Goal: Check status: Check status

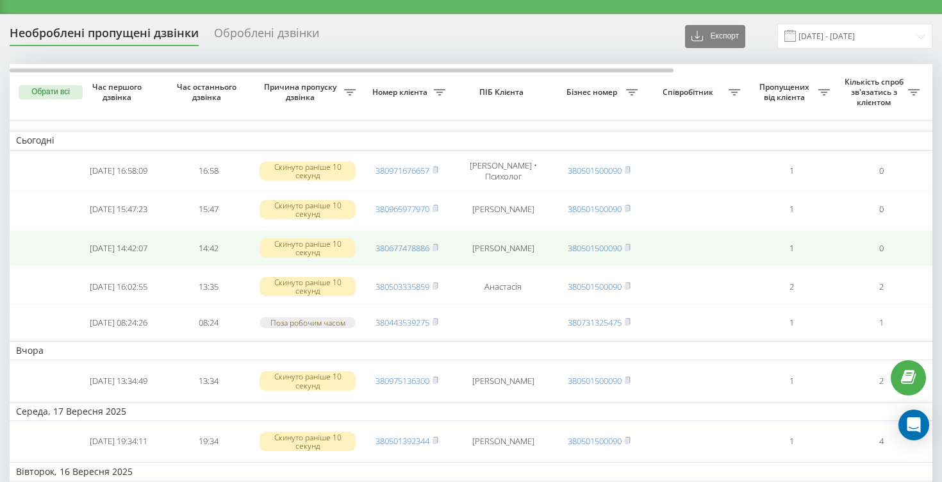
scroll to position [35, 0]
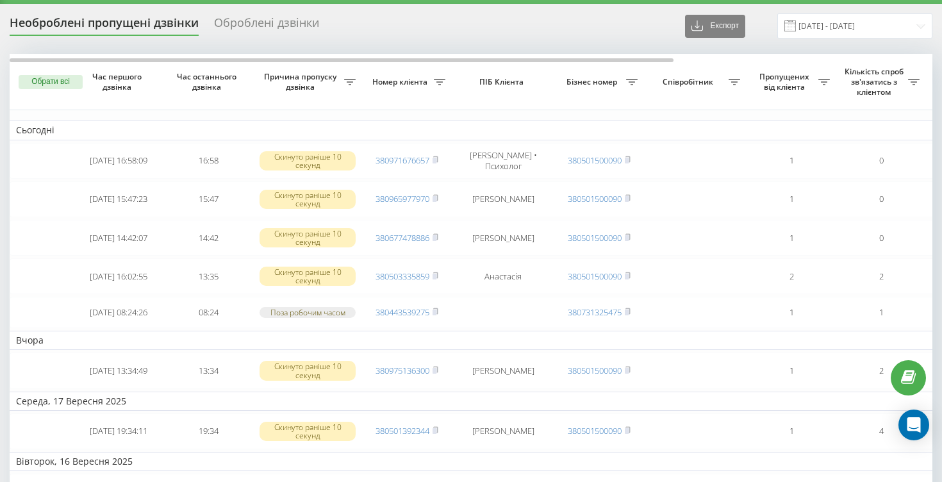
click at [271, 24] on div "Оброблені дзвінки" at bounding box center [266, 26] width 105 height 20
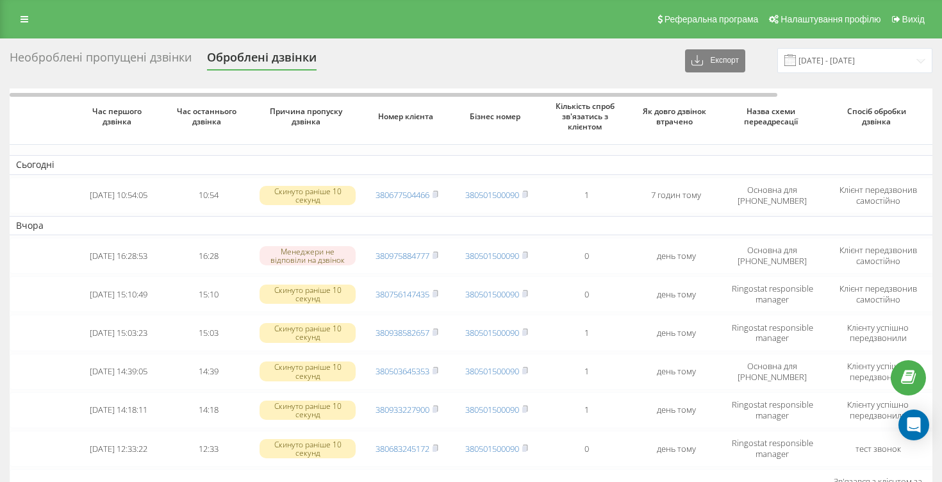
click at [83, 58] on div "Необроблені пропущені дзвінки" at bounding box center [101, 61] width 182 height 20
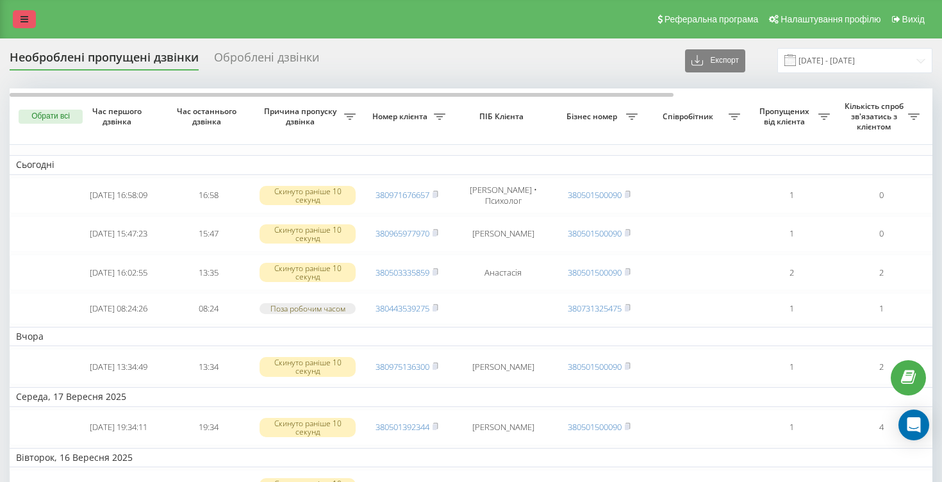
click at [28, 23] on link at bounding box center [24, 19] width 23 height 18
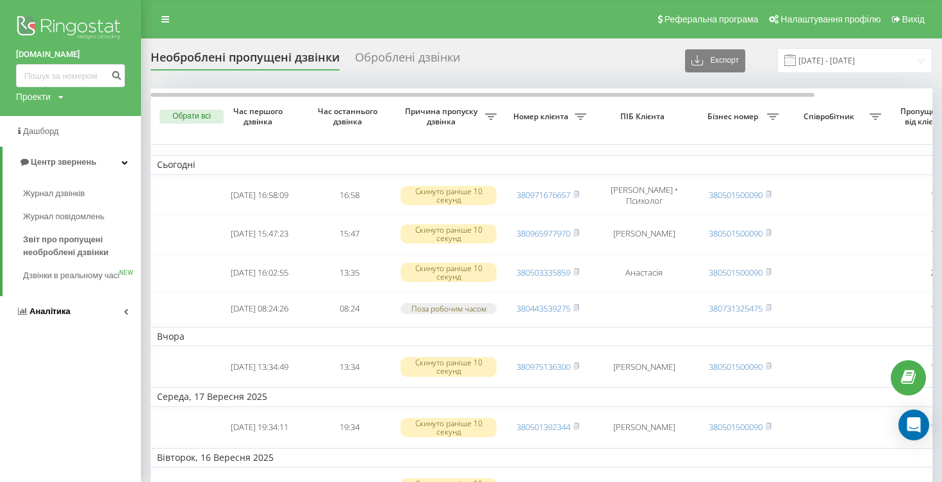
click at [72, 326] on link "Аналiтика" at bounding box center [70, 311] width 141 height 31
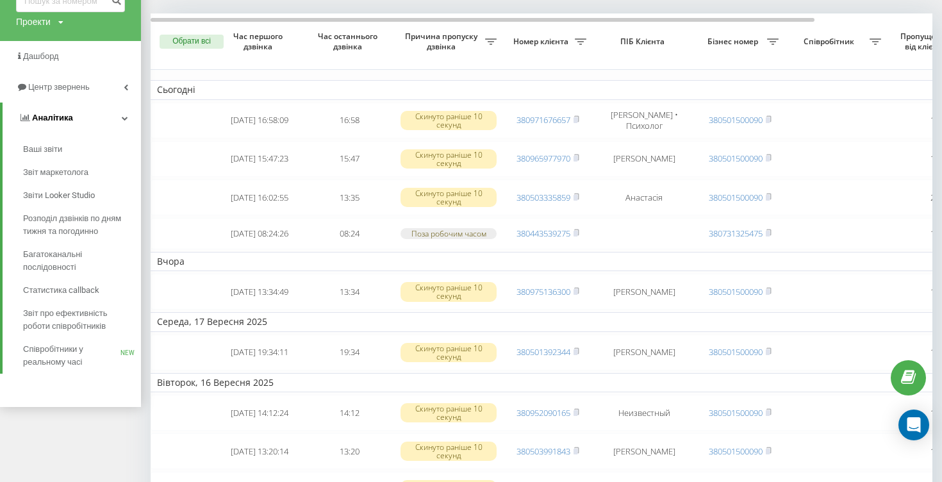
scroll to position [82, 0]
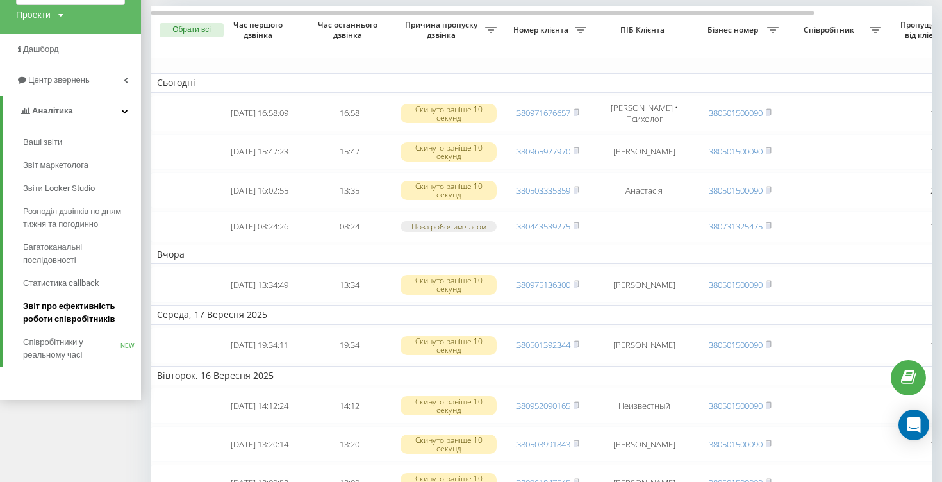
click at [71, 323] on span "Звіт про ефективність роботи співробітників" at bounding box center [78, 313] width 111 height 26
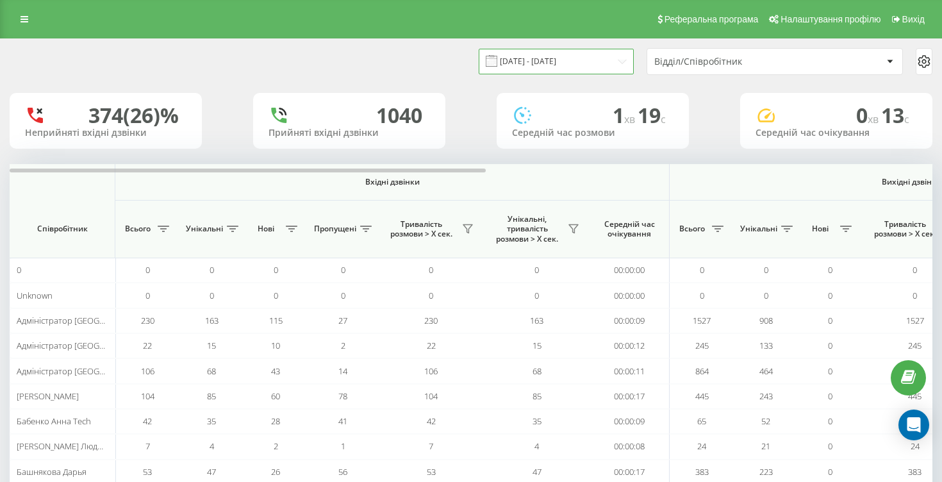
click at [586, 66] on input "[DATE] - [DATE]" at bounding box center [555, 61] width 155 height 25
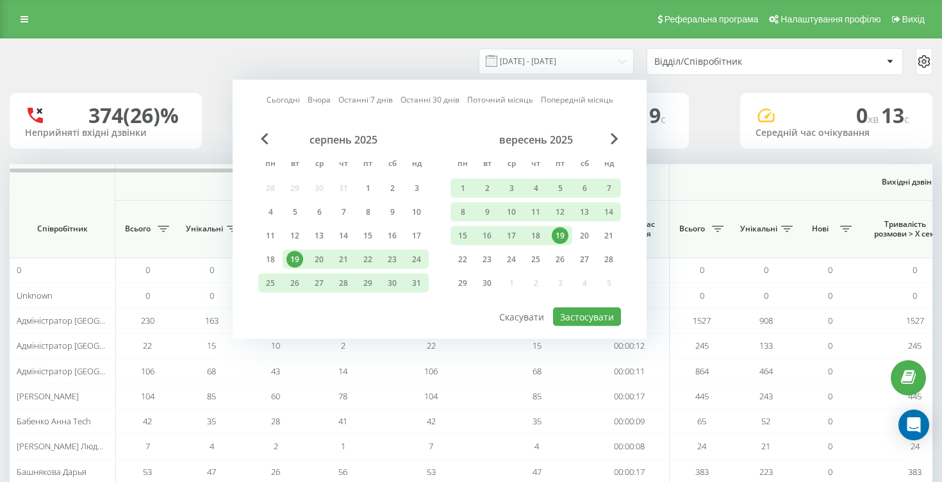
click at [560, 235] on div "19" at bounding box center [559, 235] width 17 height 17
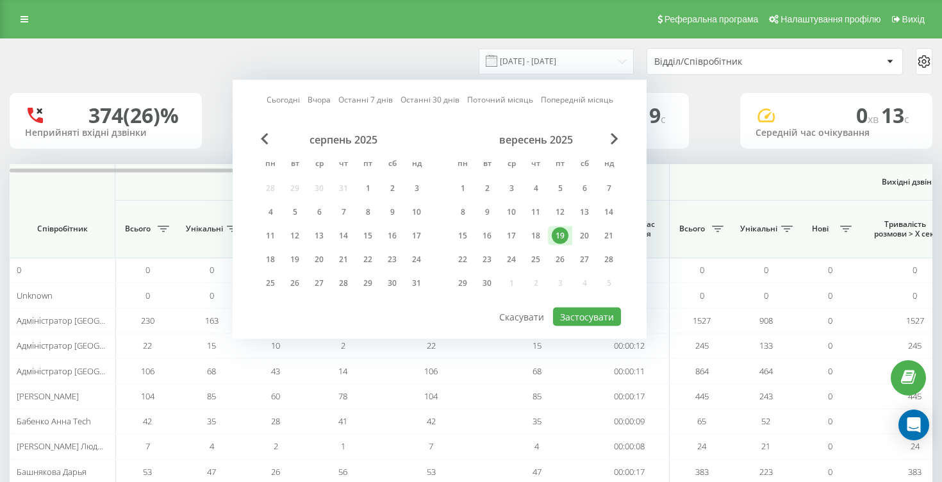
click at [560, 235] on div "19" at bounding box center [559, 235] width 17 height 17
click at [587, 313] on button "Застосувати" at bounding box center [587, 316] width 68 height 19
type input "[DATE] - [DATE]"
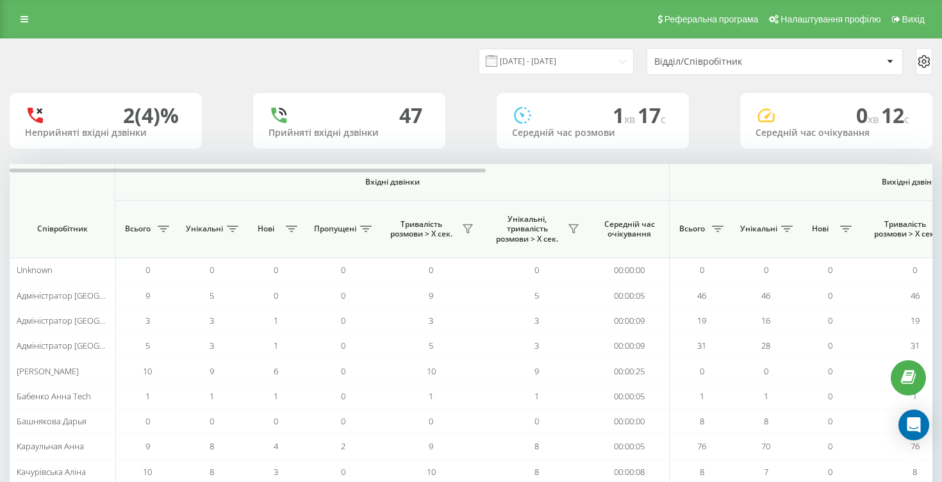
click at [804, 63] on div "Відділ/Співробітник" at bounding box center [730, 61] width 153 height 11
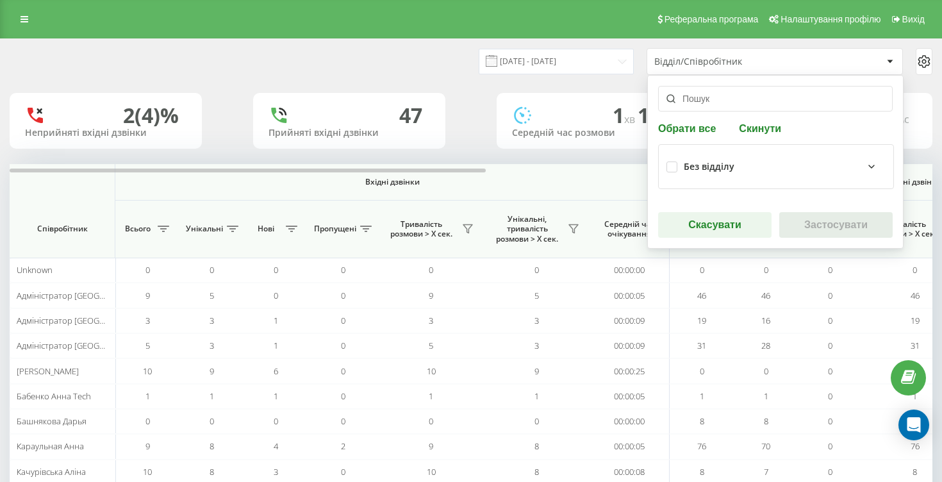
click at [729, 163] on div "Без відділу" at bounding box center [708, 166] width 51 height 11
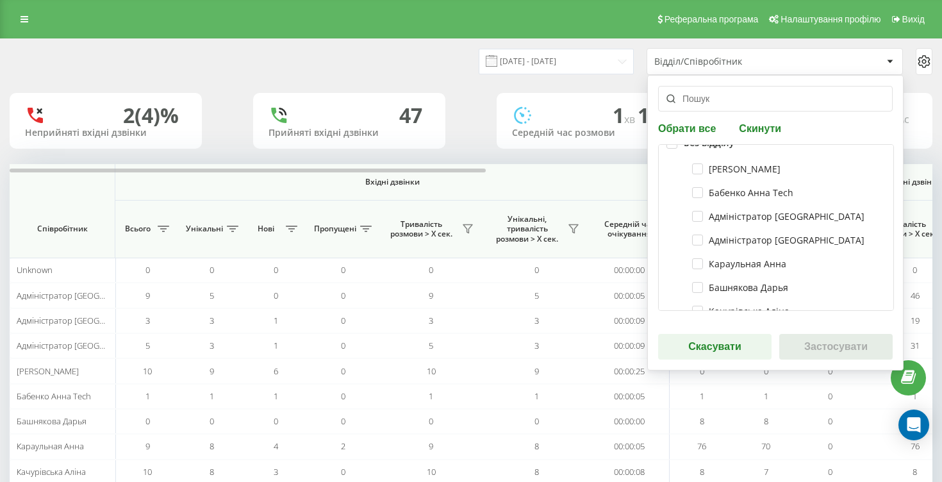
scroll to position [28, 0]
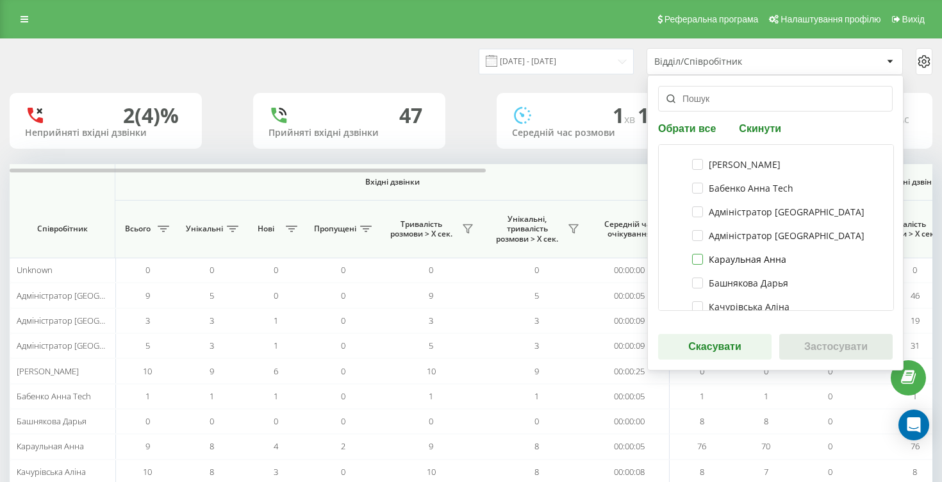
click at [697, 256] on label "Караульная Анна" at bounding box center [739, 259] width 94 height 11
checkbox input "true"
click at [695, 282] on label "Башнякова Дарья" at bounding box center [740, 282] width 96 height 11
checkbox input "true"
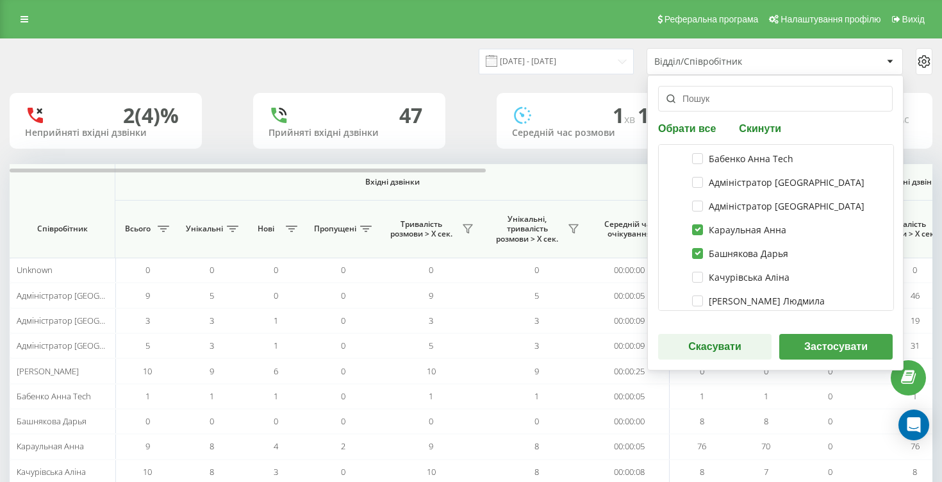
click at [695, 283] on div "Качурівська Аліна" at bounding box center [775, 277] width 219 height 24
click at [696, 256] on label "Качурівська Аліна" at bounding box center [740, 253] width 97 height 11
checkbox input "true"
click at [840, 350] on button "Застосувати" at bounding box center [835, 347] width 113 height 26
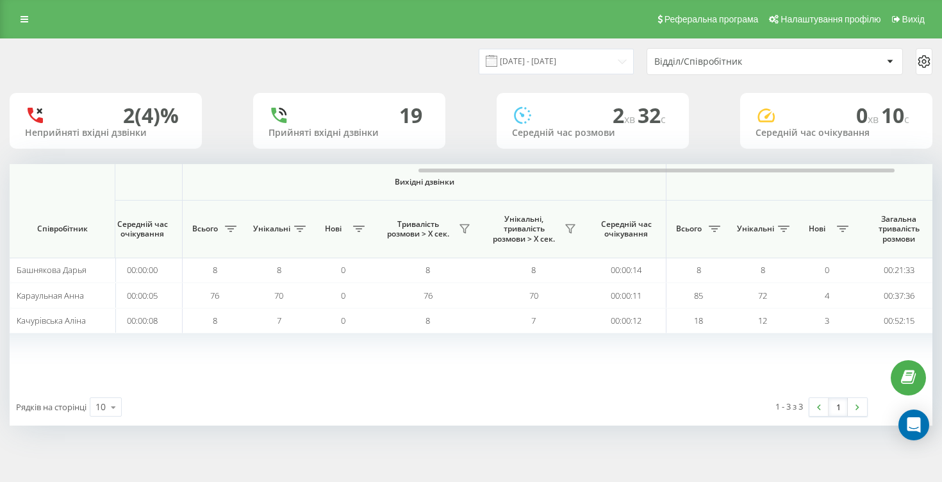
scroll to position [0, 865]
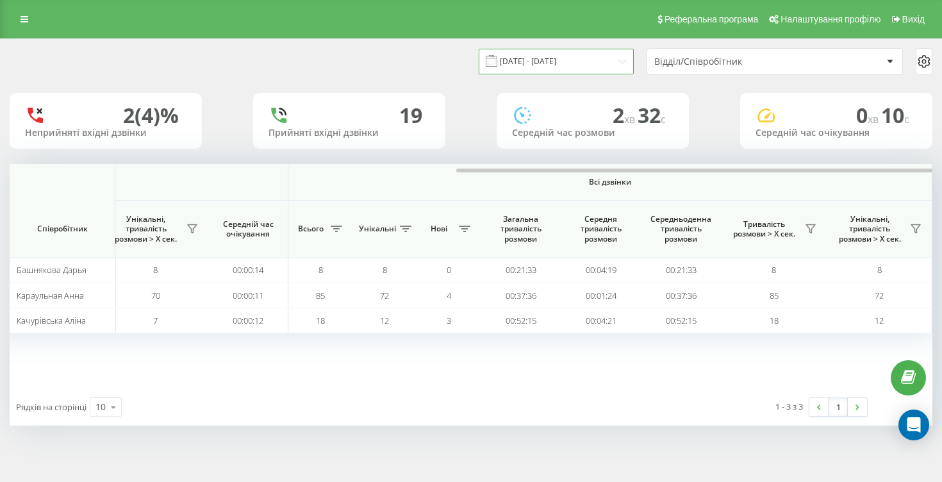
click at [598, 60] on input "[DATE] - [DATE]" at bounding box center [555, 61] width 155 height 25
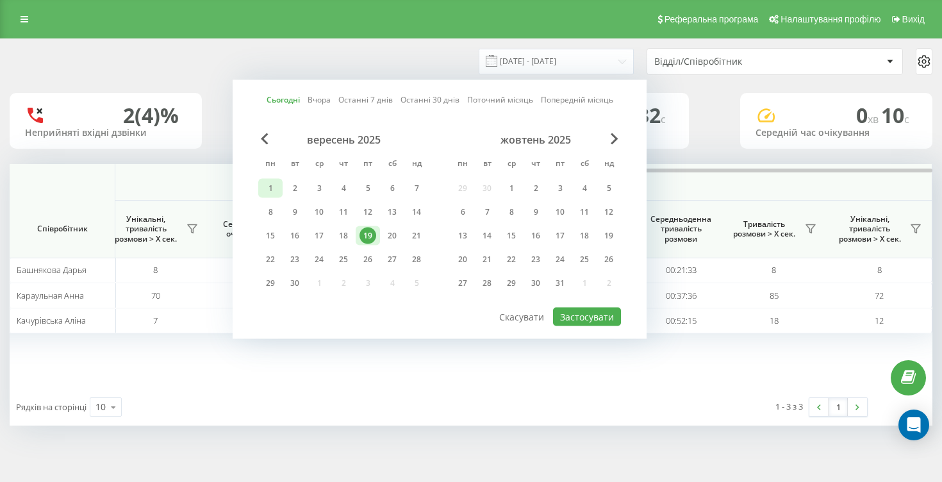
click at [270, 185] on div "1" at bounding box center [270, 188] width 17 height 17
click at [362, 238] on div "19" at bounding box center [367, 235] width 17 height 17
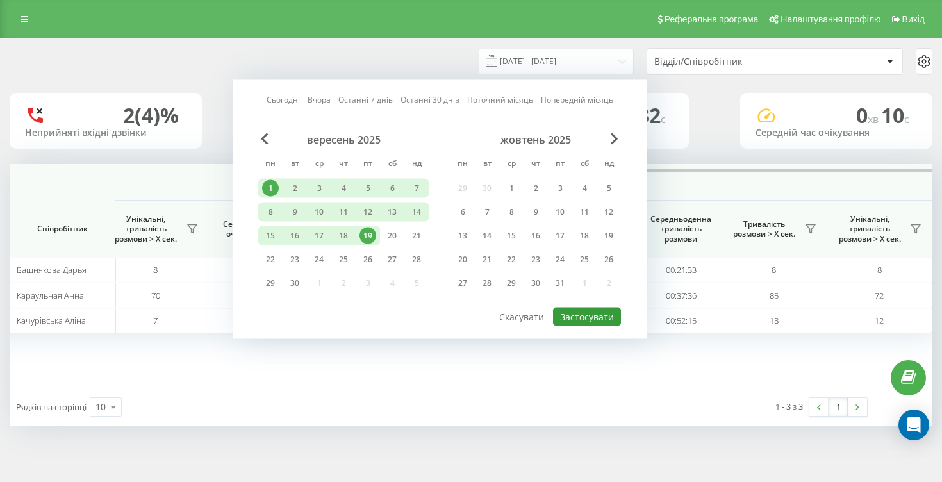
click at [589, 311] on button "Застосувати" at bounding box center [587, 316] width 68 height 19
type input "[DATE] - [DATE]"
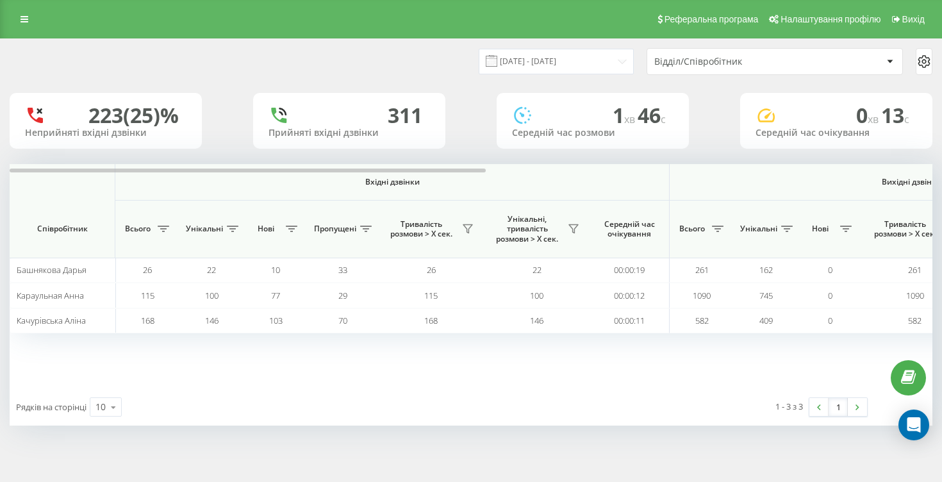
click at [746, 53] on div "Відділ/Співробітник" at bounding box center [774, 62] width 255 height 26
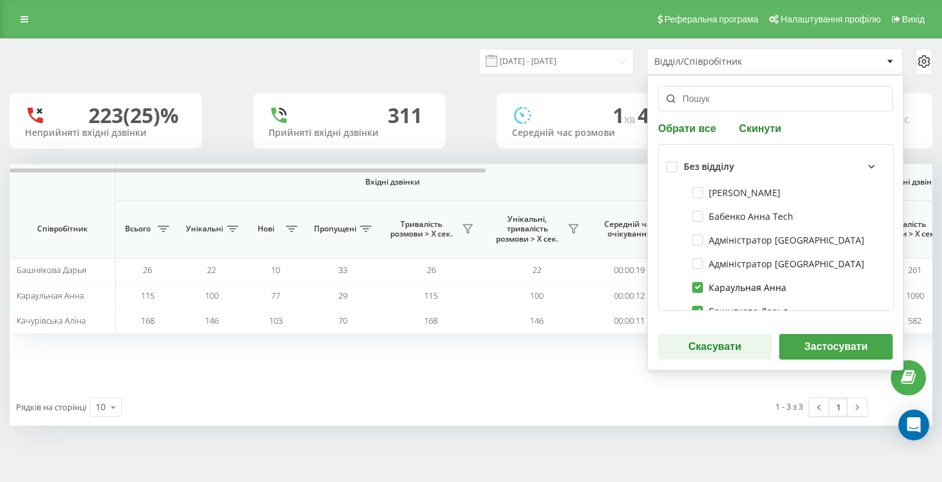
click at [699, 288] on label "Караульная Анна" at bounding box center [739, 287] width 94 height 11
checkbox input "false"
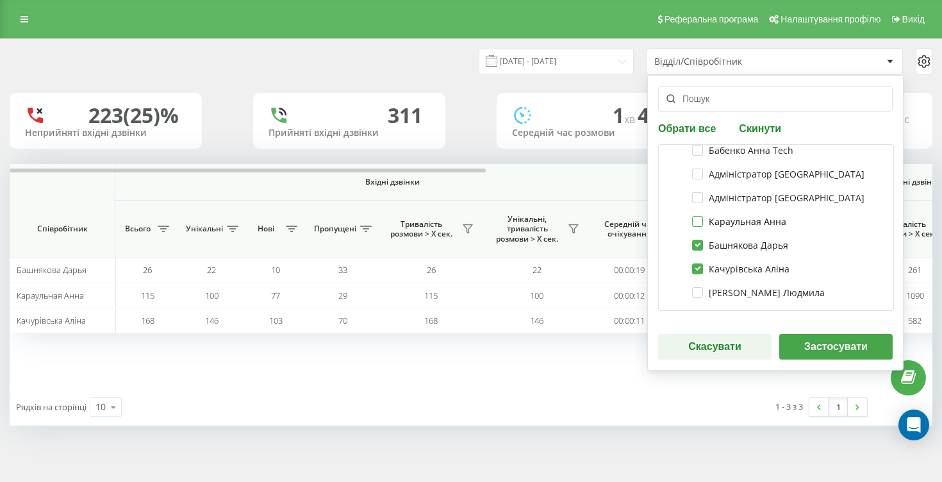
scroll to position [92, 0]
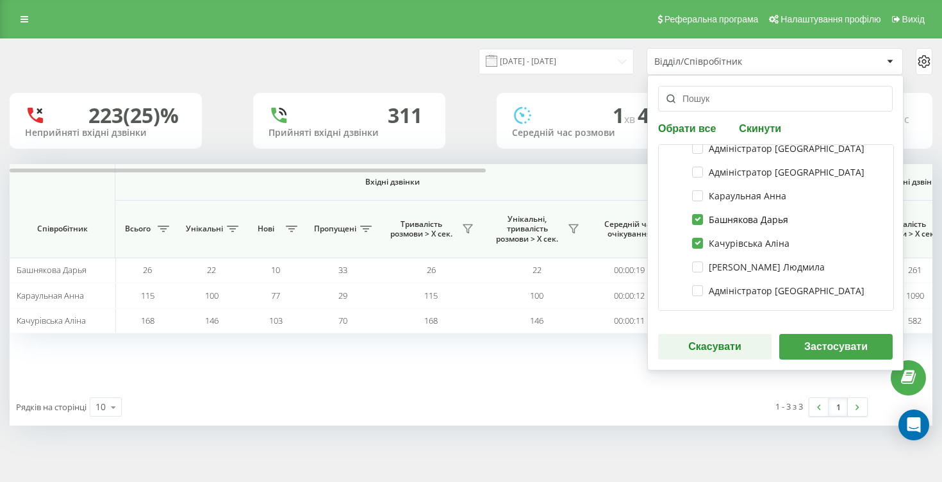
click at [698, 218] on label "Башнякова Дарья" at bounding box center [740, 219] width 96 height 11
checkbox input "false"
click at [698, 238] on label "Качурівська Аліна" at bounding box center [740, 243] width 97 height 11
checkbox input "false"
click at [717, 349] on button "Скасувати" at bounding box center [714, 347] width 113 height 26
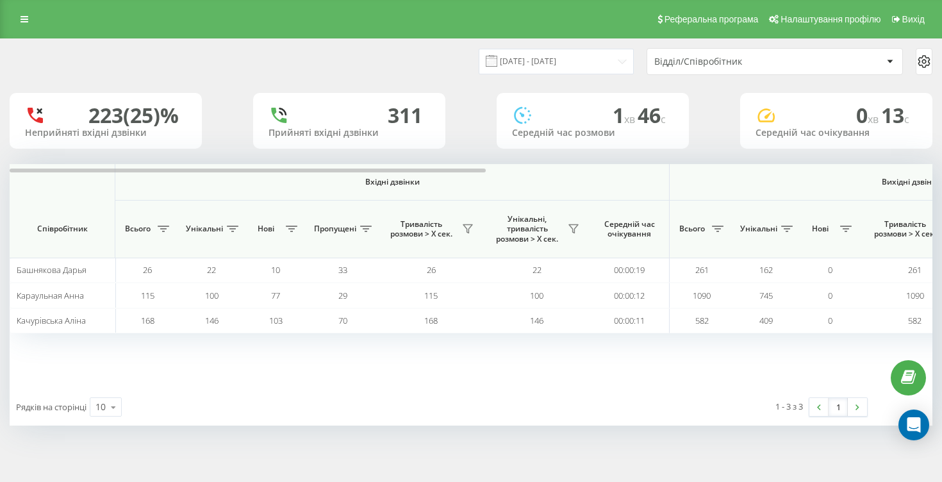
click at [730, 62] on div "Відділ/Співробітник" at bounding box center [730, 61] width 153 height 11
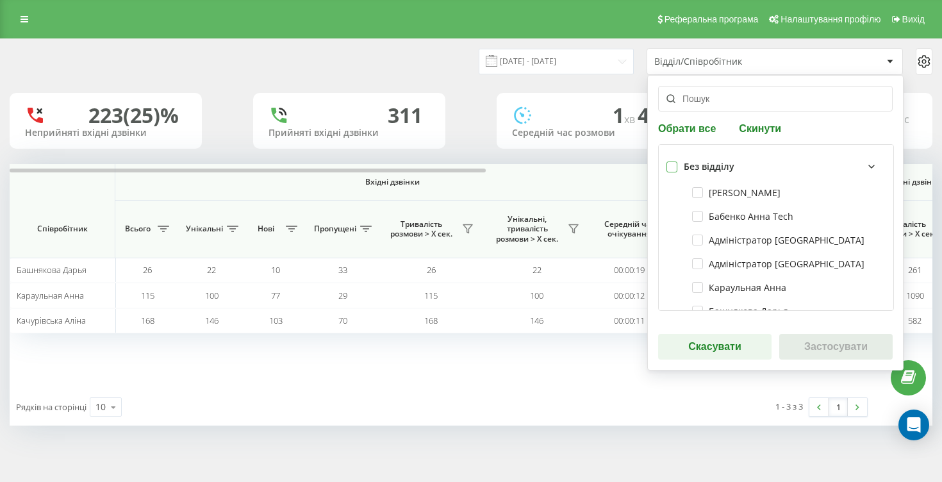
click at [671, 161] on label at bounding box center [671, 161] width 11 height 0
checkbox input "true"
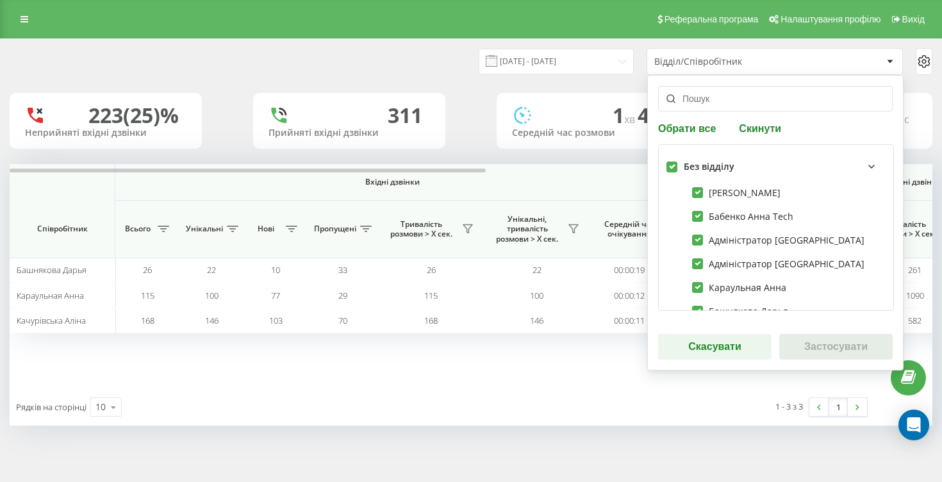
checkbox input "true"
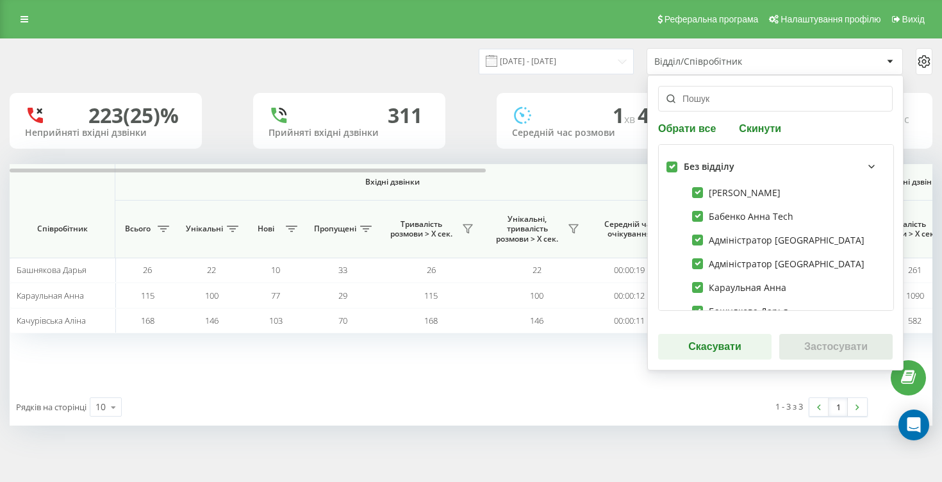
checkbox input "true"
click at [827, 346] on button "Застосувати" at bounding box center [835, 347] width 113 height 26
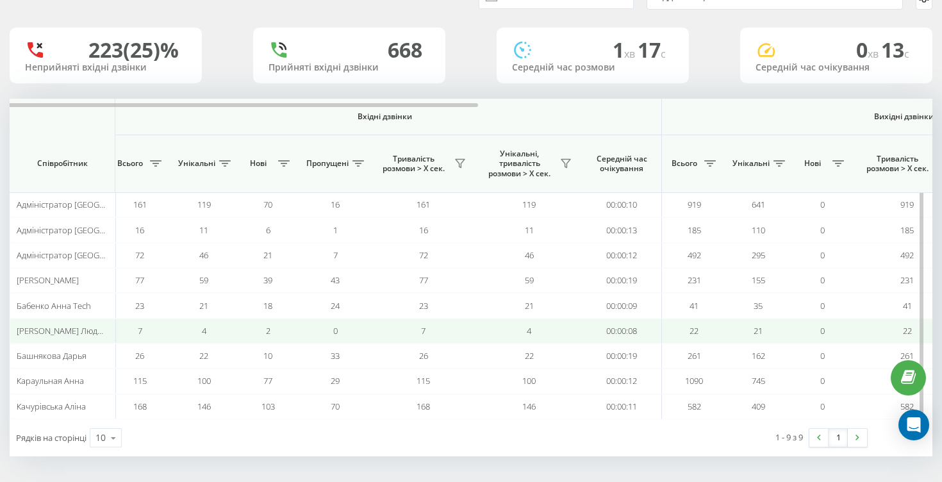
scroll to position [0, 0]
